Goal: Find contact information: Find contact information

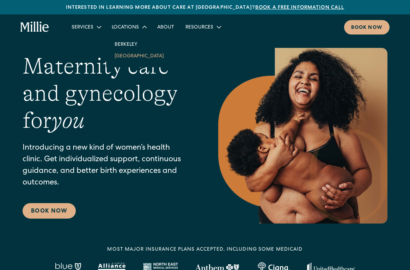
click at [131, 57] on link "South Bay" at bounding box center [139, 56] width 61 height 12
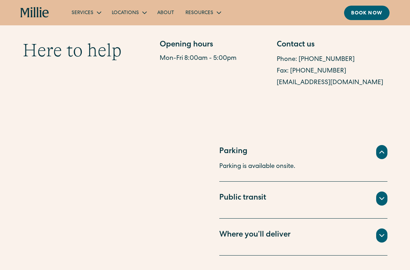
scroll to position [429, 0]
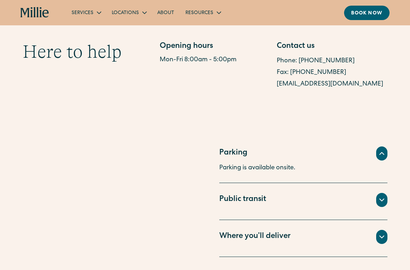
drag, startPoint x: 374, startPoint y: 86, endPoint x: 274, endPoint y: 86, distance: 100.4
click at [274, 86] on div "Opening hours Mon-Fri 8:00am - 5:00pm Contact us Phone: (408) 762-5855 Fax: (40…" at bounding box center [274, 65] width 228 height 49
copy link "sanjosesupport@millieclinic.com"
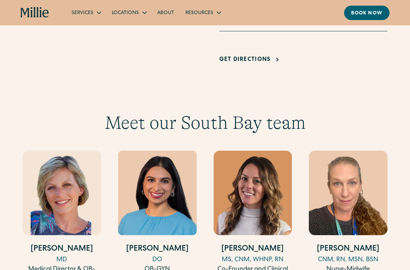
scroll to position [845, 0]
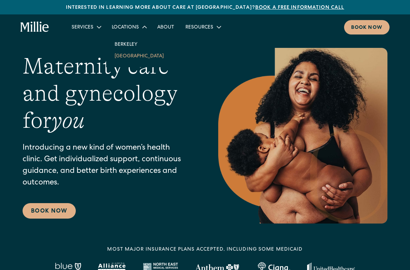
click at [128, 56] on link "South Bay" at bounding box center [139, 56] width 61 height 12
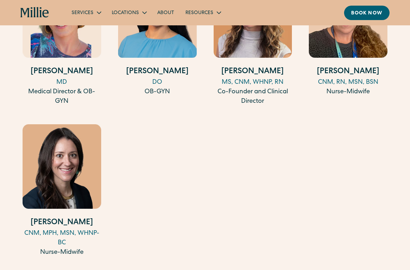
scroll to position [832, 0]
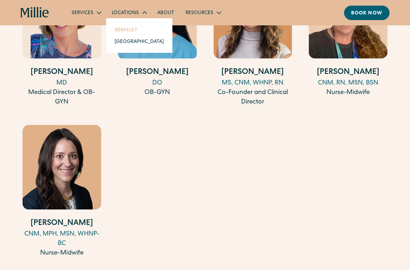
click at [129, 31] on link "Berkeley" at bounding box center [139, 30] width 61 height 12
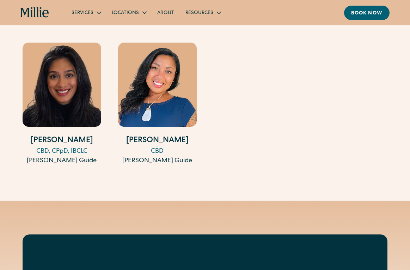
scroll to position [1212, 0]
